Goal: Task Accomplishment & Management: Complete application form

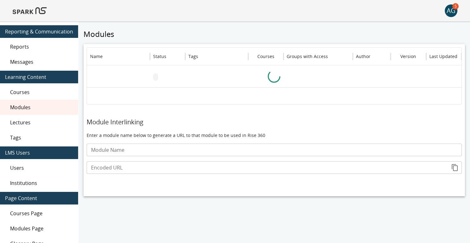
click at [38, 13] on img at bounding box center [30, 10] width 34 height 15
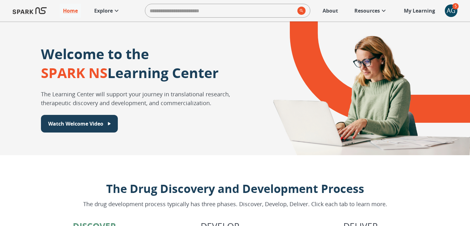
click at [451, 11] on div "AG" at bounding box center [451, 10] width 13 height 13
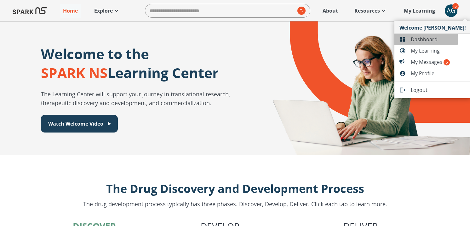
click at [411, 39] on span "Dashboard" at bounding box center [438, 40] width 55 height 8
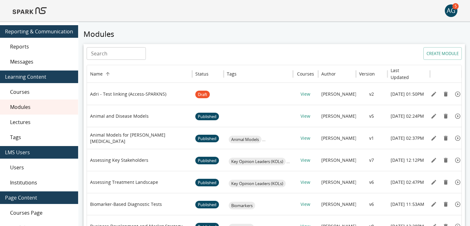
click at [22, 120] on span "Lectures" at bounding box center [41, 123] width 63 height 8
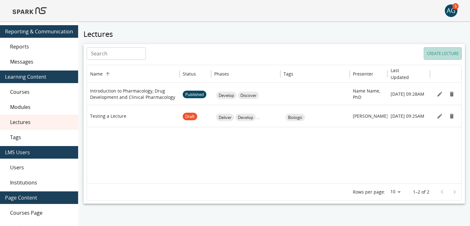
click at [442, 53] on button "CREATE LECTURE" at bounding box center [443, 53] width 38 height 13
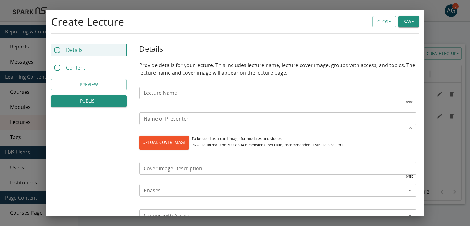
click at [160, 91] on input "Lecture Name" at bounding box center [277, 93] width 277 height 13
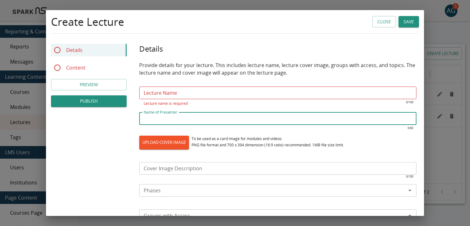
click at [153, 119] on input "Name of Presenter" at bounding box center [277, 119] width 277 height 13
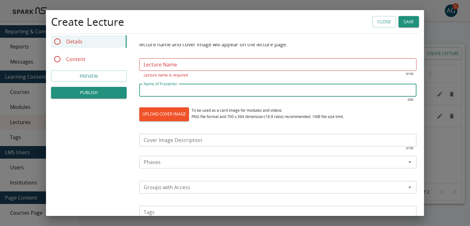
scroll to position [35, 0]
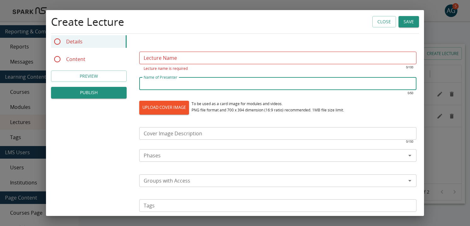
click at [255, 102] on div "To be used as a card image for modules and videos. PNG file format and 700 x 39…" at bounding box center [268, 107] width 153 height 13
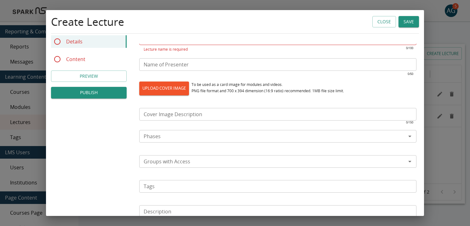
scroll to position [58, 0]
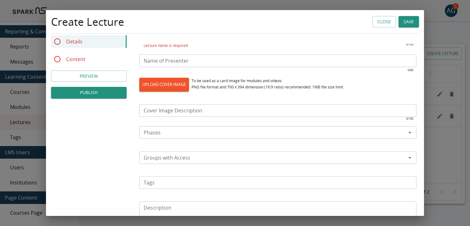
click at [174, 112] on input "Cover Image Description" at bounding box center [277, 110] width 277 height 13
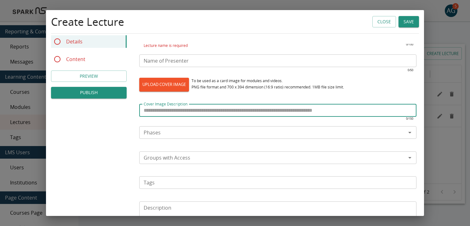
click at [129, 137] on div "Details Content PREVIEW PUBLISH Details Provide details for your lecture. This …" at bounding box center [235, 180] width 378 height 389
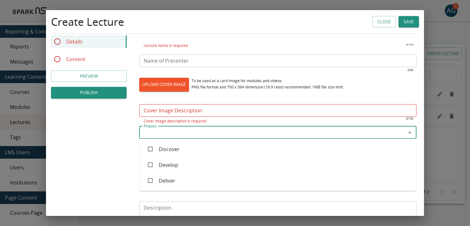
click at [159, 135] on input "Phases" at bounding box center [272, 132] width 263 height 9
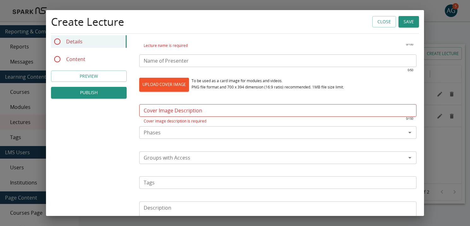
click at [115, 142] on div "Details Content PREVIEW PUBLISH Details Provide details for your lecture. This …" at bounding box center [235, 180] width 378 height 389
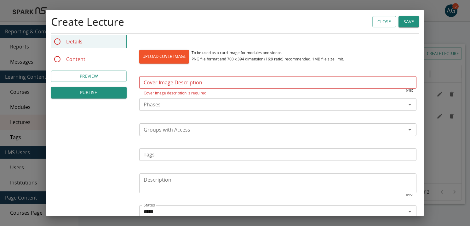
scroll to position [89, 0]
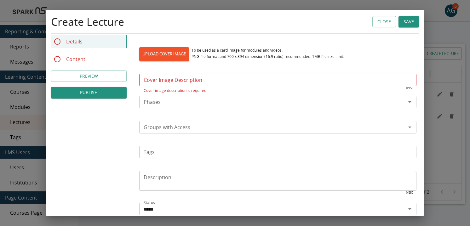
click at [158, 129] on input "Groups with Access" at bounding box center [272, 127] width 263 height 9
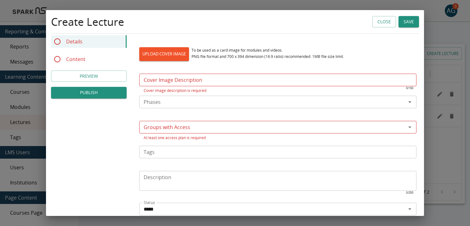
click at [126, 151] on div "Details Content PREVIEW PUBLISH Details Provide details for your lecture. This …" at bounding box center [235, 149] width 378 height 389
click at [166, 153] on input "Tags" at bounding box center [277, 152] width 273 height 9
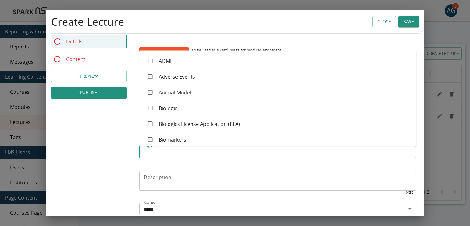
click at [123, 177] on div "Details Content PREVIEW PUBLISH Details Provide details for your lecture. This …" at bounding box center [235, 149] width 378 height 389
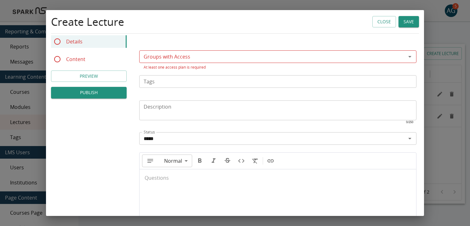
scroll to position [164, 0]
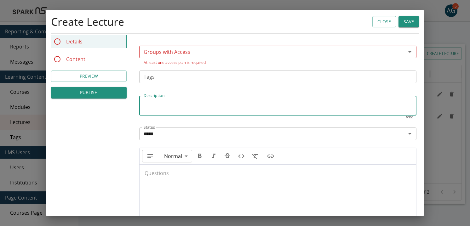
click at [159, 103] on textarea "Description" at bounding box center [278, 106] width 269 height 14
click at [170, 132] on input "*****" at bounding box center [272, 134] width 263 height 9
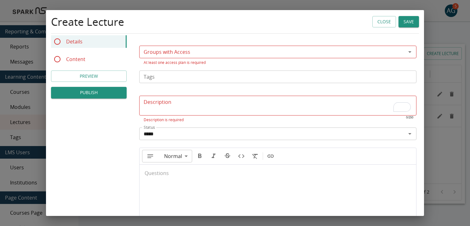
click at [126, 158] on div "Details Content PREVIEW PUBLISH Details Provide details for your lecture. This …" at bounding box center [235, 74] width 378 height 389
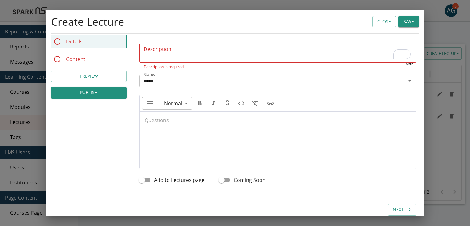
scroll to position [229, 0]
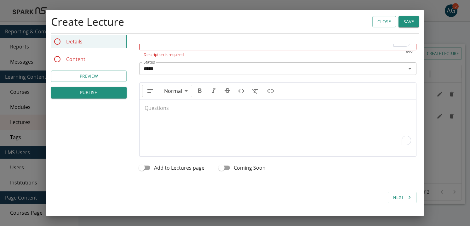
click at [153, 108] on div "To enrich screen reader interactions, please activate Accessibility in Grammarl…" at bounding box center [278, 125] width 277 height 50
type input "**"
click at [73, 61] on p "Content" at bounding box center [75, 59] width 19 height 8
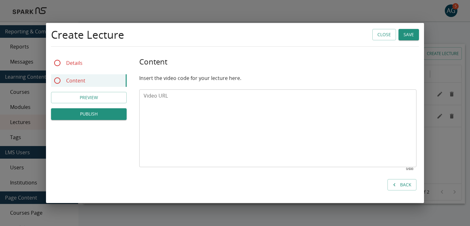
scroll to position [0, 0]
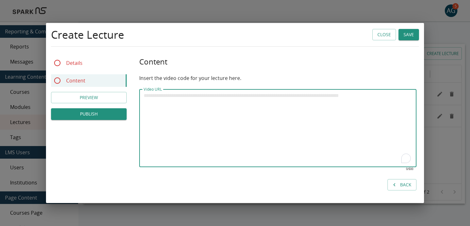
click at [147, 98] on textarea "Video URL" at bounding box center [278, 128] width 269 height 72
click at [405, 186] on button "Back" at bounding box center [402, 185] width 29 height 12
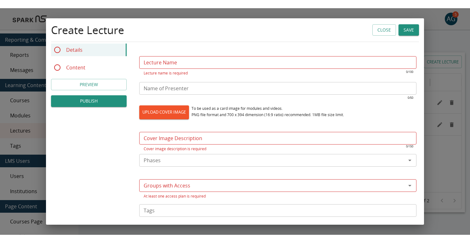
scroll to position [39, 0]
